Goal: Task Accomplishment & Management: Use online tool/utility

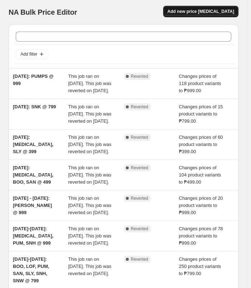
click at [210, 10] on span "Add new price [MEDICAL_DATA]" at bounding box center [200, 12] width 67 height 6
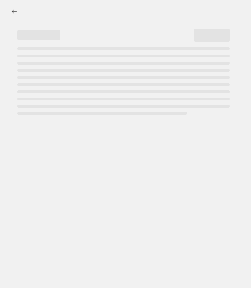
select select "percentage"
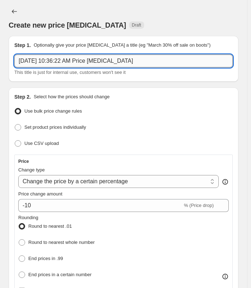
click at [134, 59] on input "[DATE] 10:36:22 AM Price [MEDICAL_DATA]" at bounding box center [123, 60] width 218 height 13
type input "O"
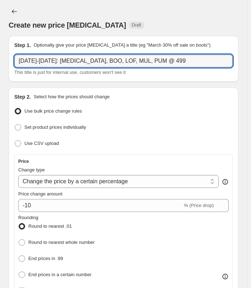
type input "[DATE]-[DATE]: [MEDICAL_DATA], BOO, LOF, MUL, PUM @ 499"
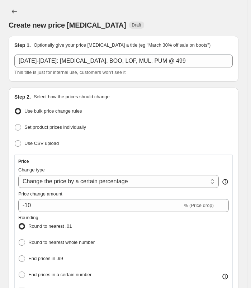
click at [205, 30] on div "Create new price [MEDICAL_DATA] Draft" at bounding box center [124, 25] width 230 height 10
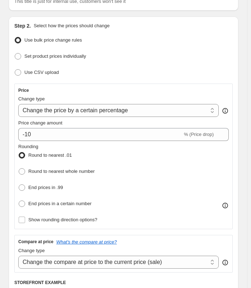
scroll to position [72, 0]
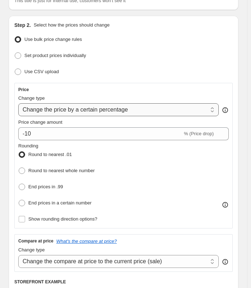
click at [119, 109] on select "Change the price to a certain amount Change the price by a certain amount Chang…" at bounding box center [118, 109] width 200 height 13
select select "to"
click at [18, 103] on select "Change the price to a certain amount Change the price by a certain amount Chang…" at bounding box center [118, 109] width 200 height 13
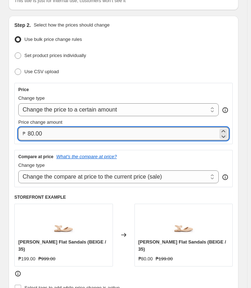
click at [69, 130] on input "80.00" at bounding box center [123, 133] width 190 height 13
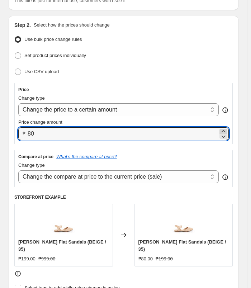
type input "8"
type input "499.00"
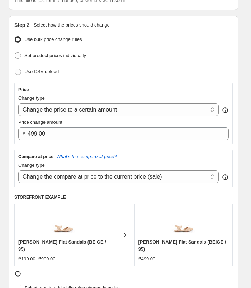
click at [176, 45] on ul "Use bulk price change rules Set product prices individually Use CSV upload" at bounding box center [123, 55] width 218 height 43
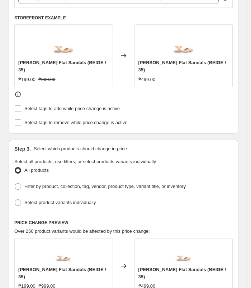
scroll to position [215, 0]
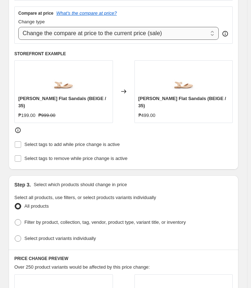
click at [137, 33] on select "Change the compare at price to the current price (sale) Change the compare at p…" at bounding box center [118, 33] width 200 height 13
select select "no_change"
click at [18, 27] on select "Change the compare at price to the current price (sale) Change the compare at p…" at bounding box center [118, 33] width 200 height 13
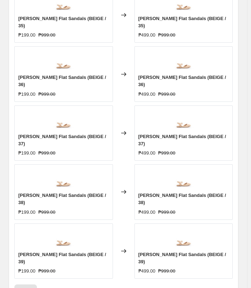
scroll to position [602, 0]
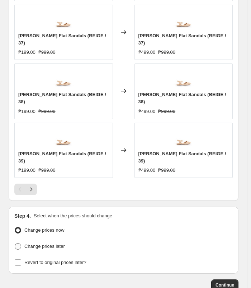
click at [53, 242] on span "Change prices later" at bounding box center [44, 245] width 40 height 7
click at [15, 243] on input "Change prices later" at bounding box center [15, 243] width 0 height 0
radio input "true"
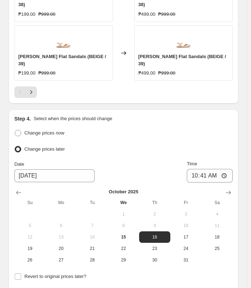
scroll to position [709, 0]
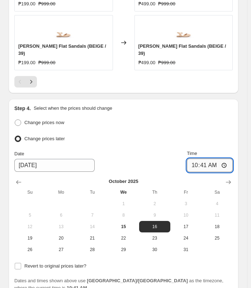
click at [206, 158] on input "10:41" at bounding box center [210, 165] width 46 height 14
type input "10:00"
click at [49, 263] on span "Revert to original prices later?" at bounding box center [55, 265] width 62 height 5
click at [21, 263] on input "Revert to original prices later?" at bounding box center [18, 266] width 6 height 6
checkbox input "true"
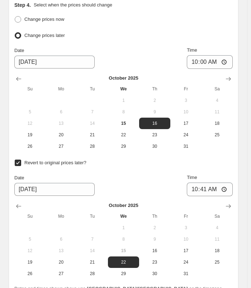
scroll to position [817, 0]
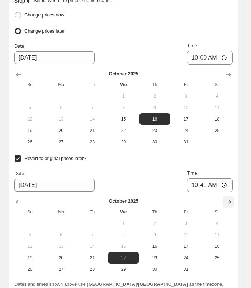
click at [232, 198] on icon "Show next month, November 2025" at bounding box center [228, 201] width 7 height 7
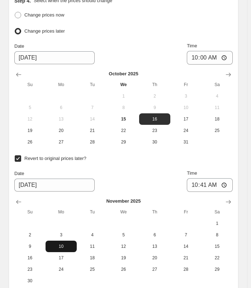
click at [67, 240] on button "10" at bounding box center [60, 245] width 31 height 11
click at [67, 229] on button "3" at bounding box center [60, 234] width 31 height 11
type input "[DATE]"
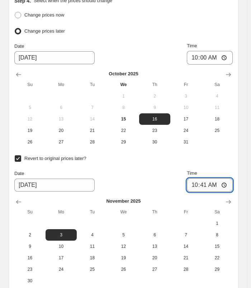
click at [208, 178] on input "10:41" at bounding box center [210, 185] width 46 height 14
type input "10:00"
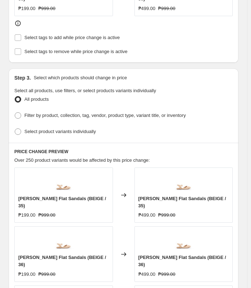
scroll to position [311, 0]
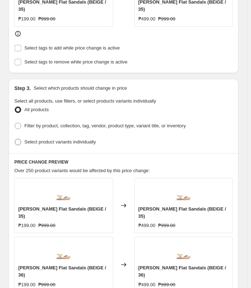
click at [68, 137] on label "Select product variants individually" at bounding box center [54, 142] width 81 height 10
click at [15, 139] on input "Select product variants individually" at bounding box center [15, 139] width 0 height 0
radio input "true"
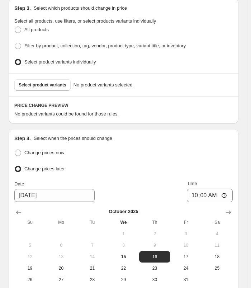
scroll to position [381, 0]
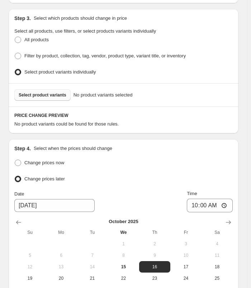
click at [50, 92] on span "Select product variants" at bounding box center [43, 95] width 48 height 6
